Goal: Task Accomplishment & Management: Manage account settings

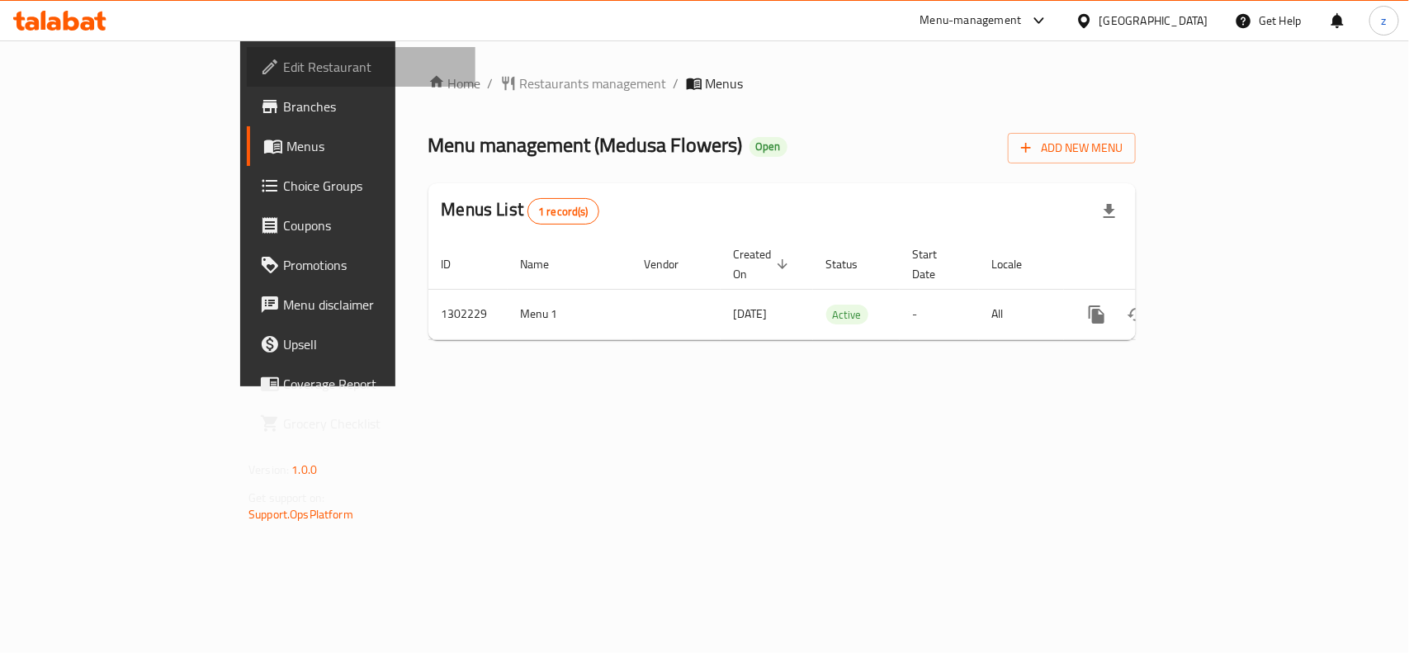
click at [283, 77] on span "Edit Restaurant" at bounding box center [372, 67] width 179 height 20
click at [247, 80] on link "Edit Restaurant" at bounding box center [361, 67] width 229 height 40
